Goal: Transaction & Acquisition: Book appointment/travel/reservation

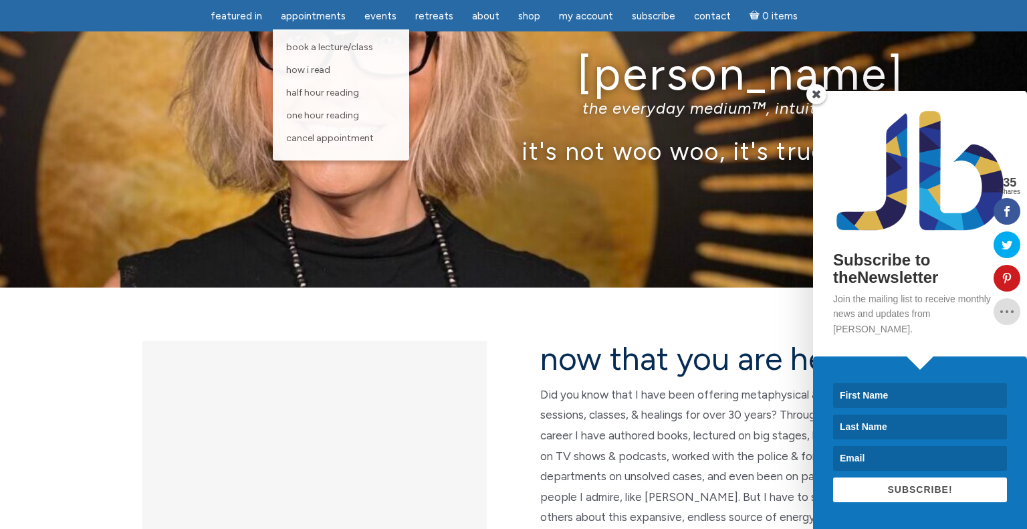
scroll to position [75, 0]
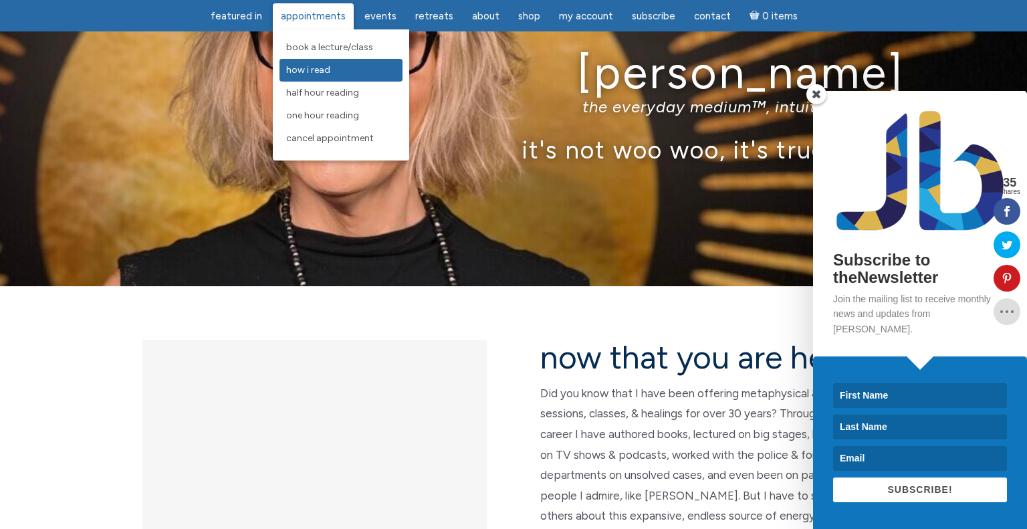
click at [308, 76] on link "How I Read" at bounding box center [341, 70] width 123 height 23
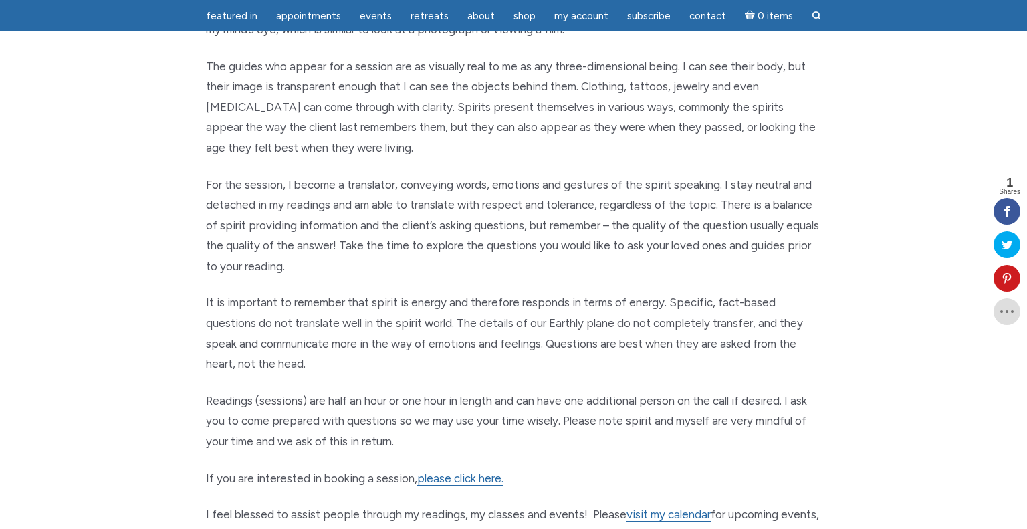
scroll to position [395, 0]
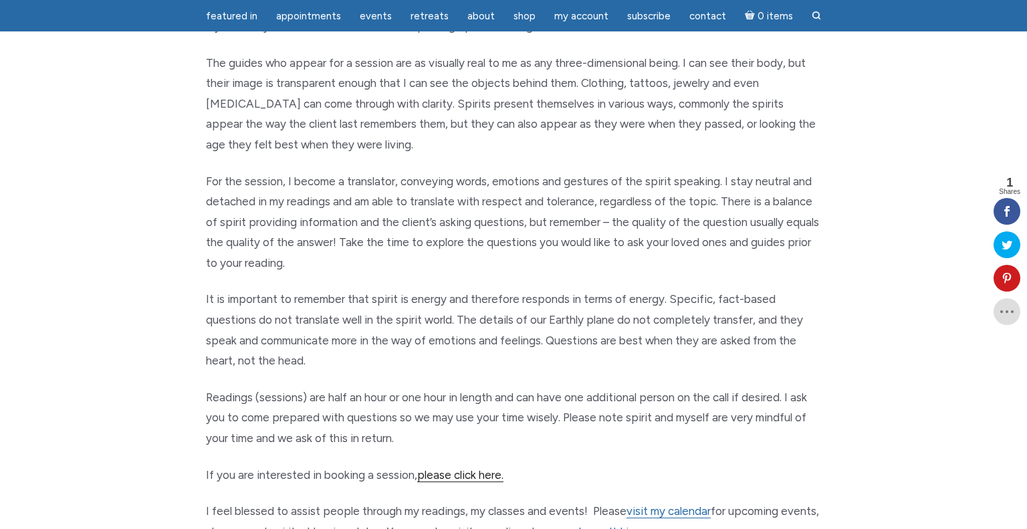
click at [497, 474] on link "please click here." at bounding box center [460, 475] width 86 height 14
